Goal: Find specific page/section: Find specific page/section

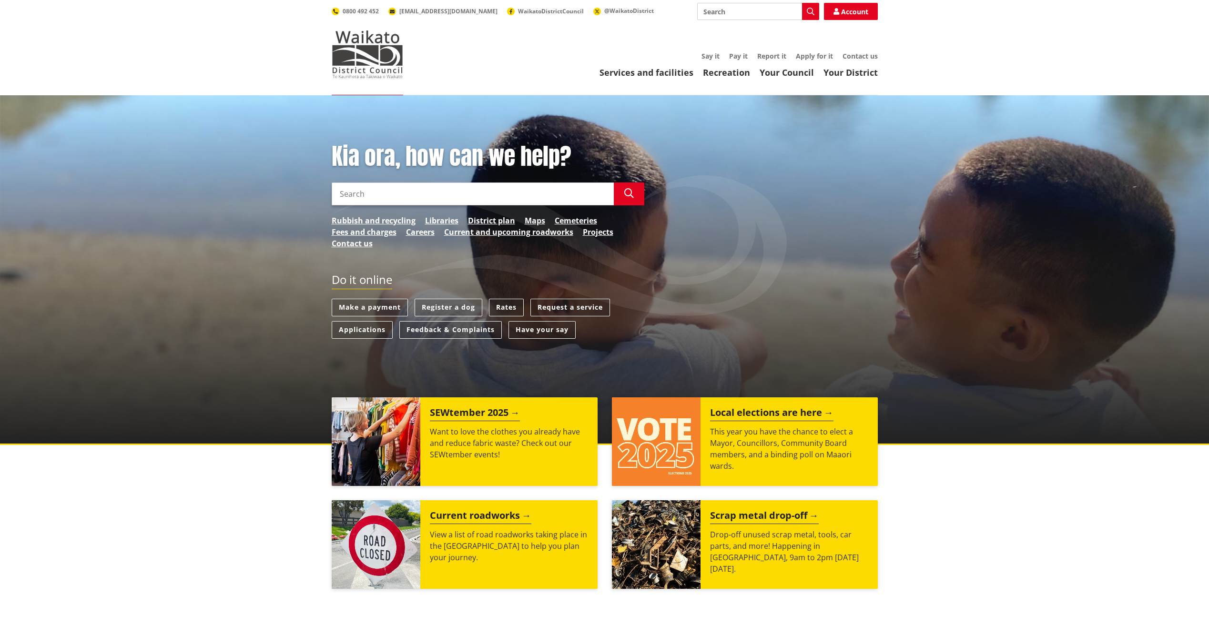
click at [708, 12] on input "Search" at bounding box center [758, 11] width 122 height 17
type input "s"
type input "district plan"
click at [855, 72] on link "Your District" at bounding box center [851, 72] width 54 height 11
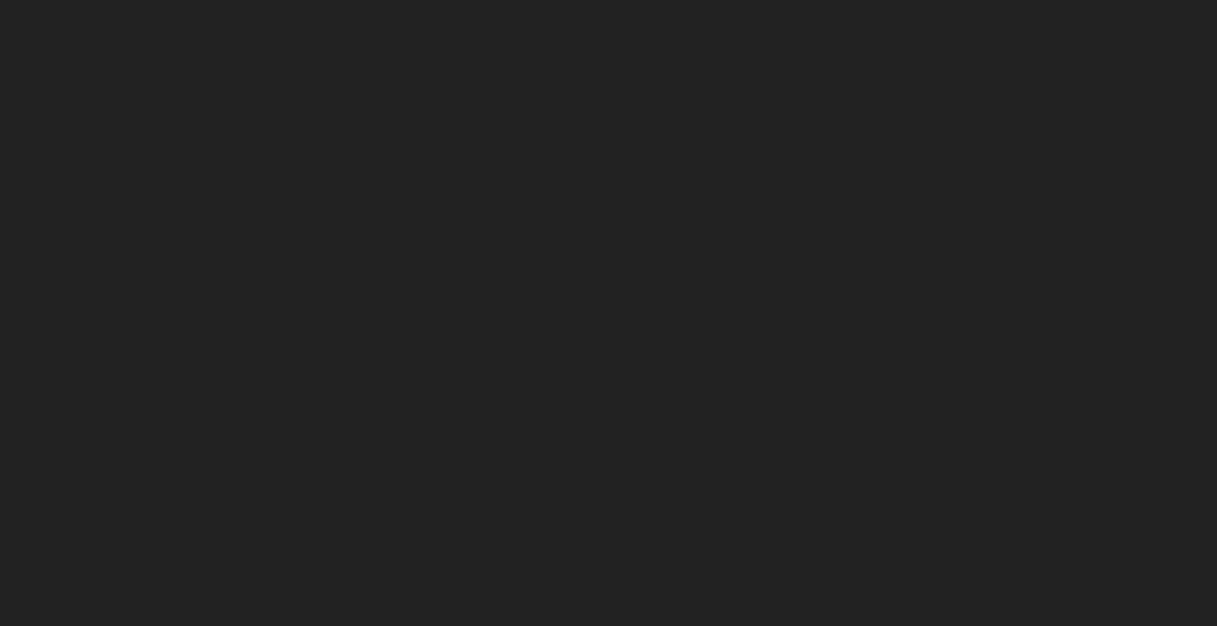
click at [746, 0] on html at bounding box center [608, 0] width 1217 height 0
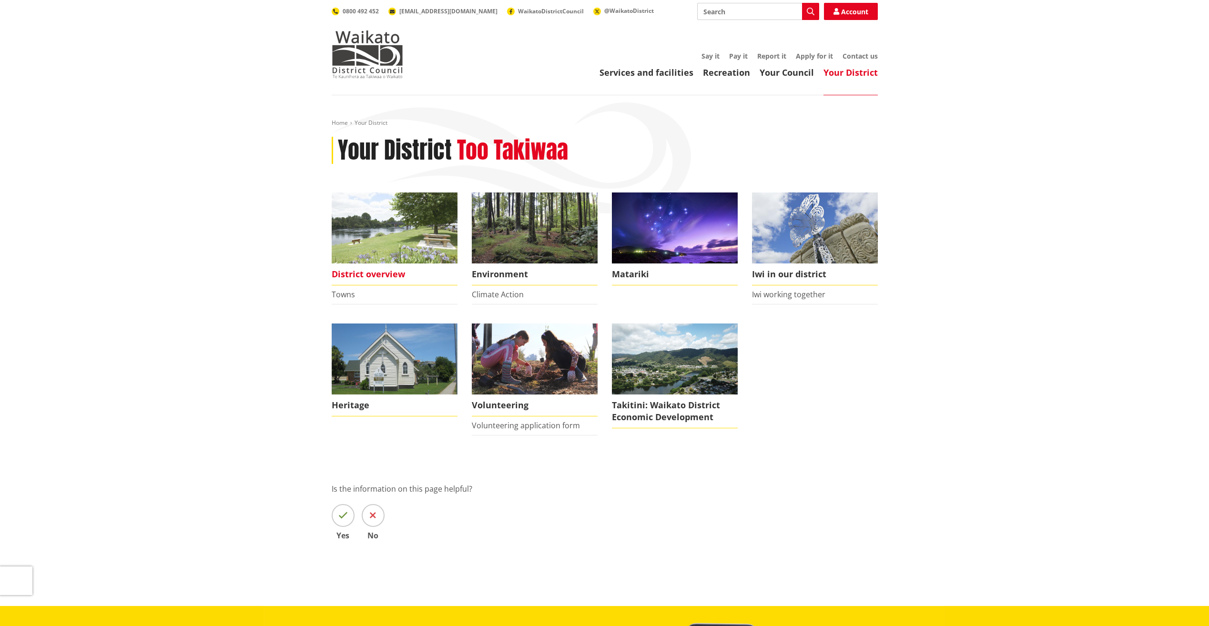
click at [401, 218] on img at bounding box center [395, 228] width 126 height 71
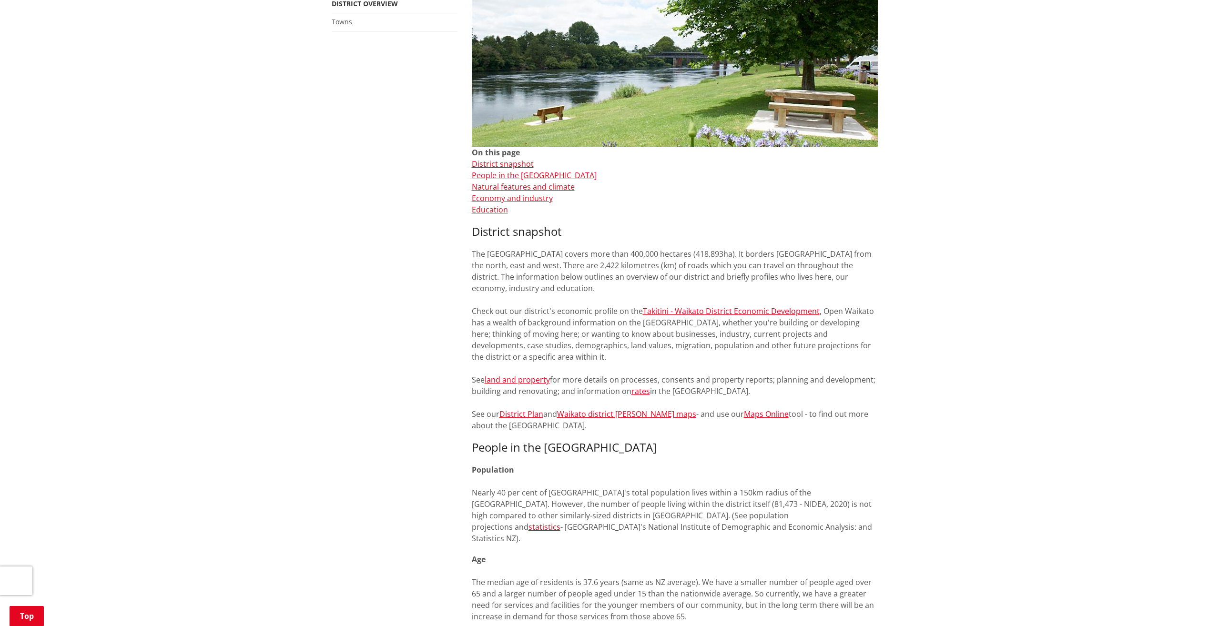
scroll to position [238, 0]
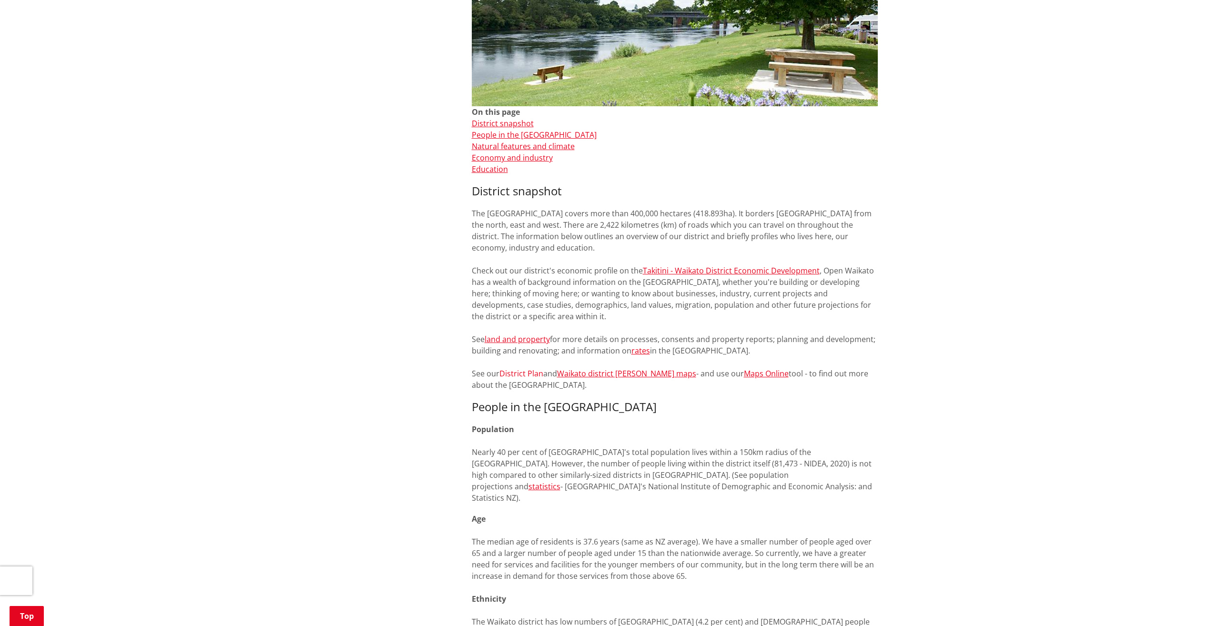
click at [521, 376] on link "District Plan" at bounding box center [522, 374] width 44 height 10
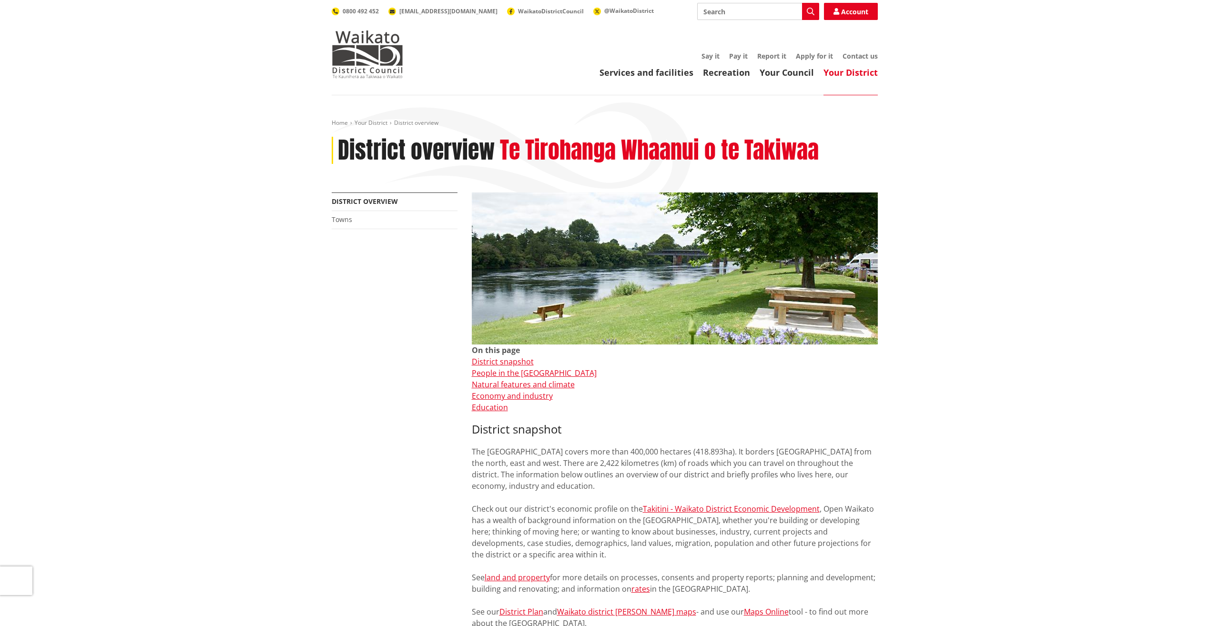
scroll to position [238, 0]
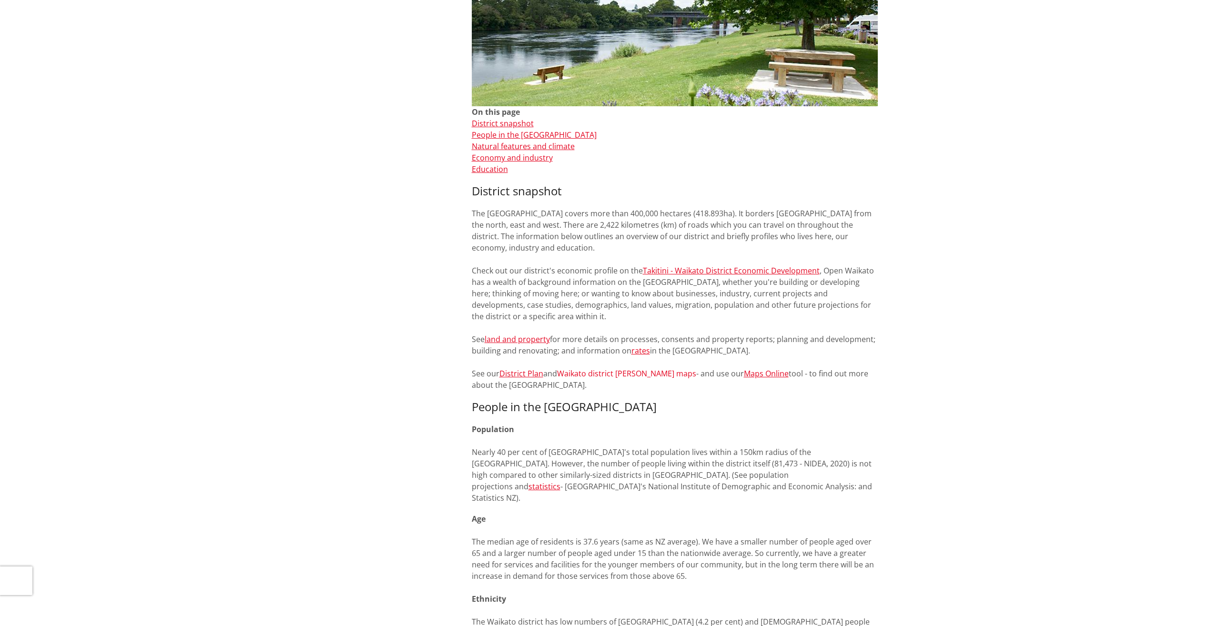
click at [639, 372] on link "Waikato district ward maps" at bounding box center [626, 374] width 139 height 10
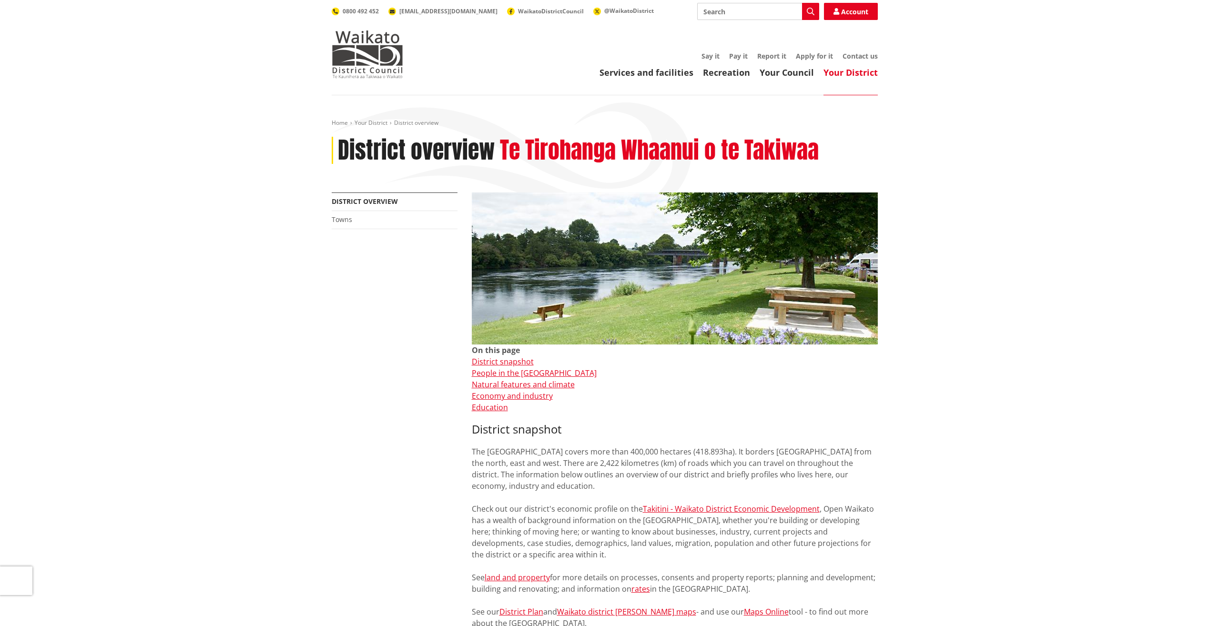
scroll to position [238, 0]
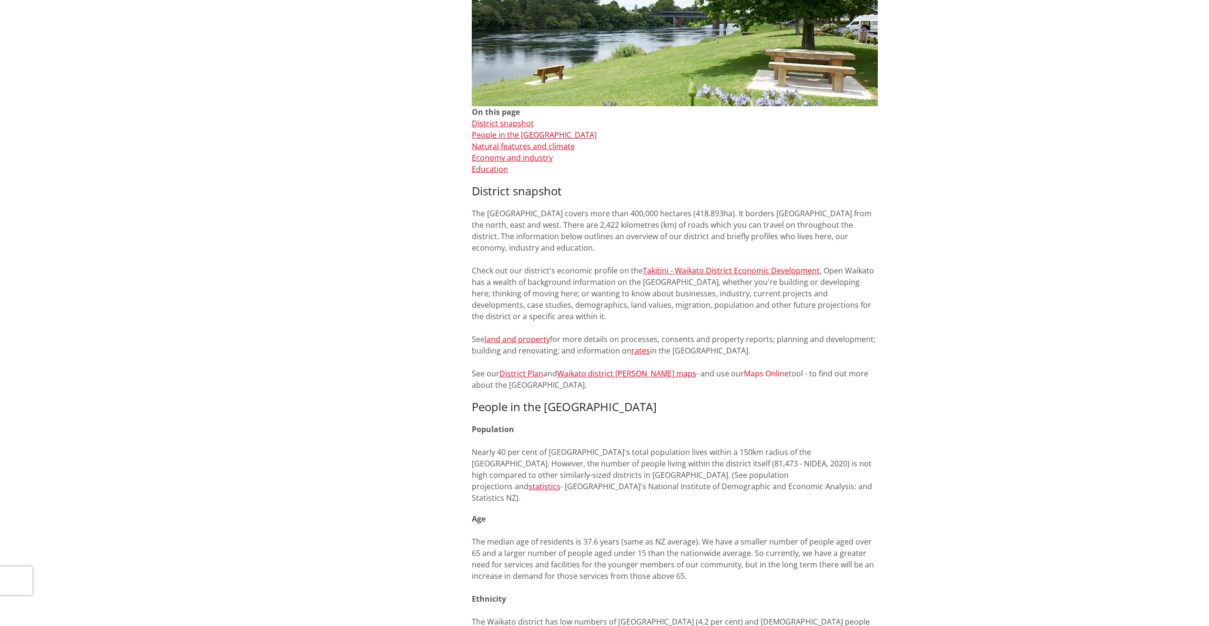
click at [744, 374] on link "Maps Online" at bounding box center [766, 374] width 45 height 10
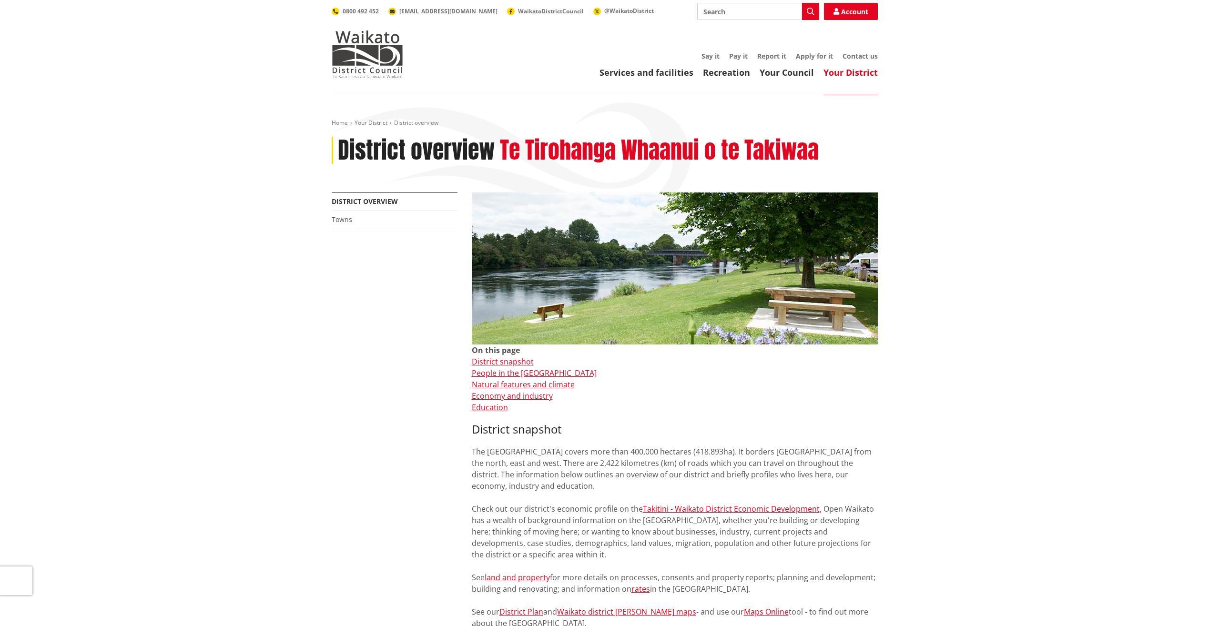
scroll to position [238, 0]
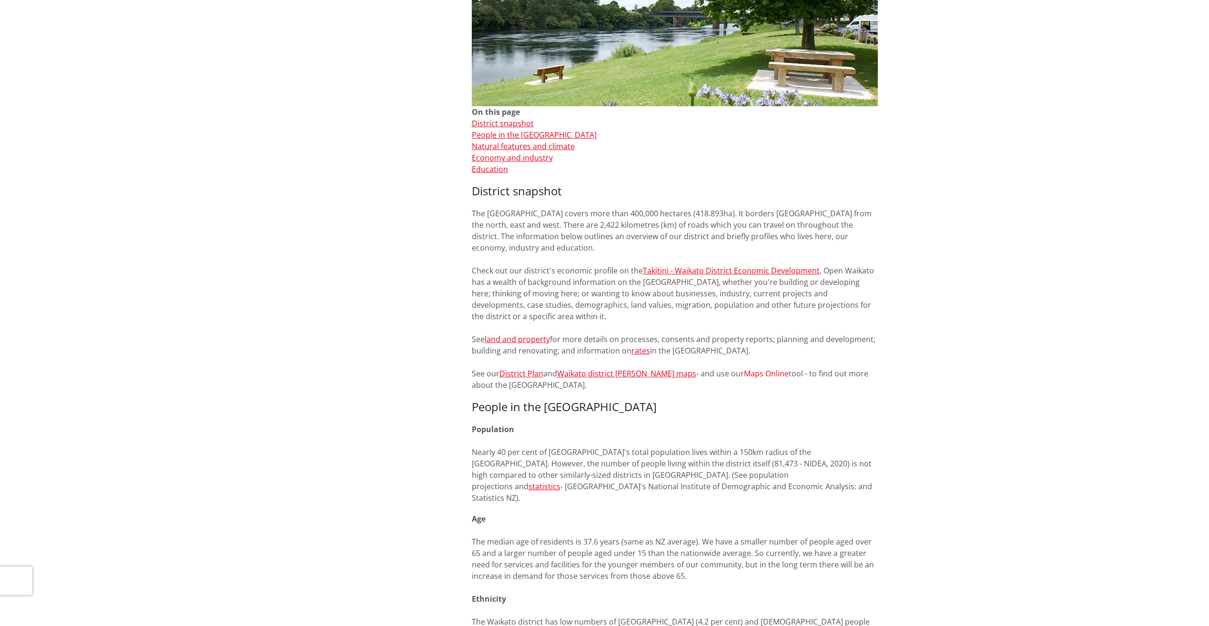
click at [744, 372] on link "Maps Online" at bounding box center [766, 374] width 45 height 10
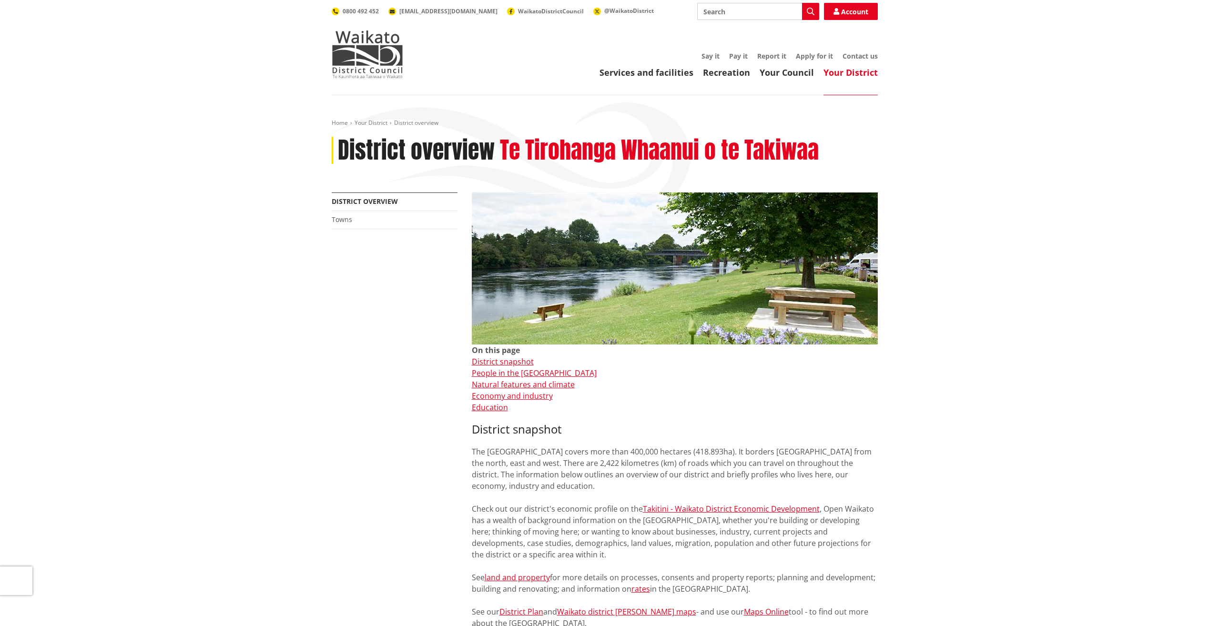
scroll to position [238, 0]
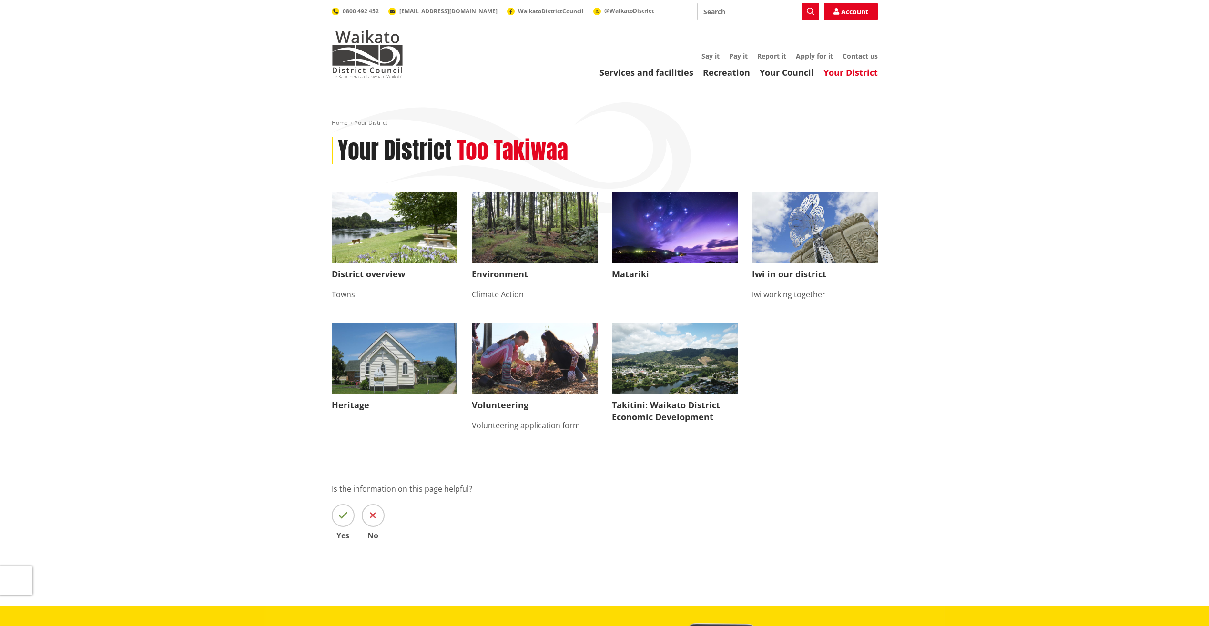
click at [765, 15] on input "Search" at bounding box center [758, 11] width 122 height 17
type input "maps"
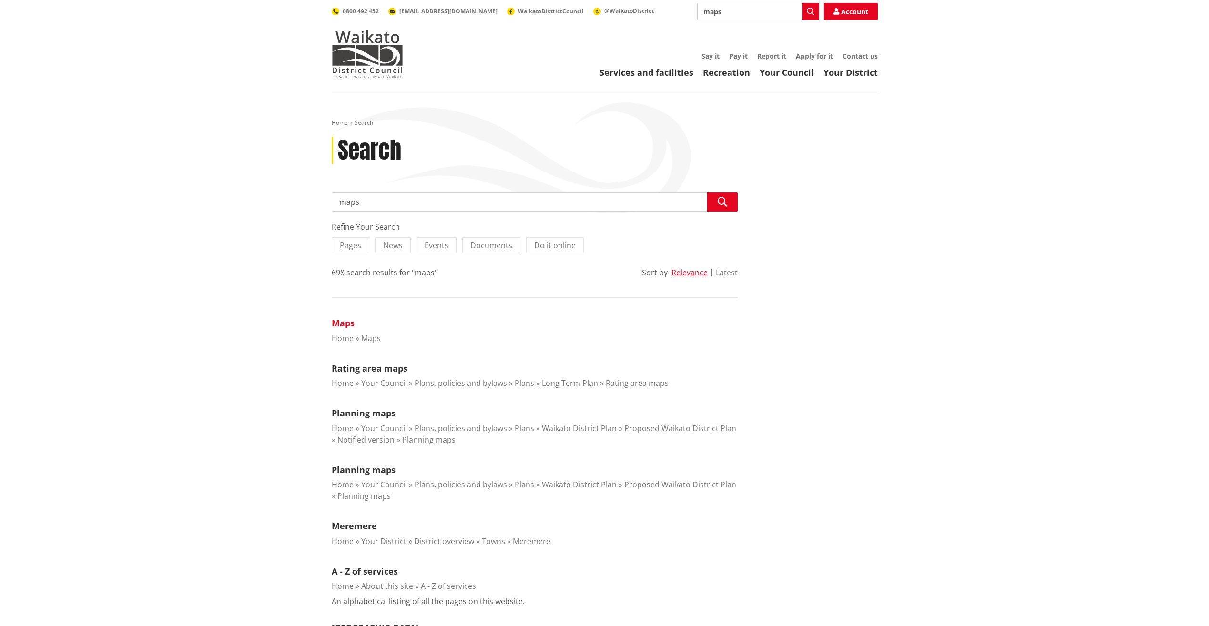
click at [348, 324] on link "Maps" at bounding box center [343, 323] width 23 height 11
